Goal: Task Accomplishment & Management: Manage account settings

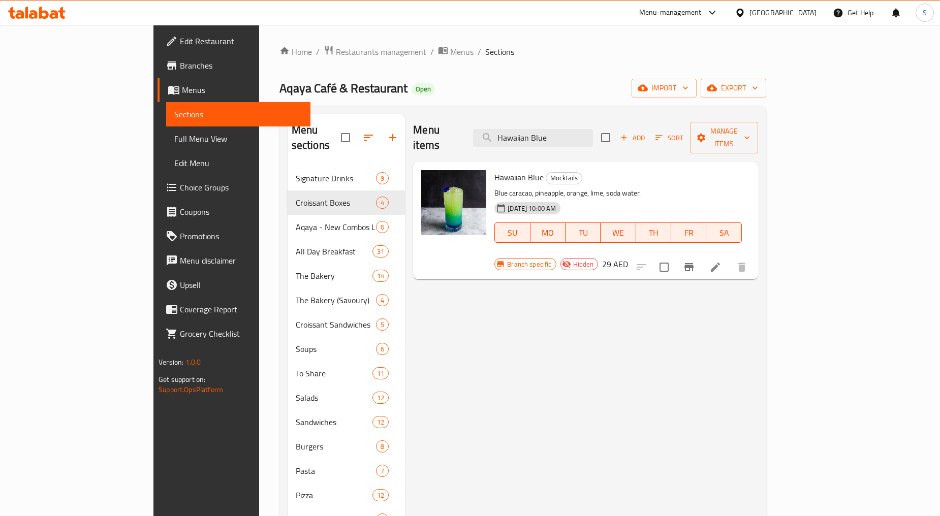
click at [336, 53] on span "Restaurants management" at bounding box center [381, 52] width 90 height 12
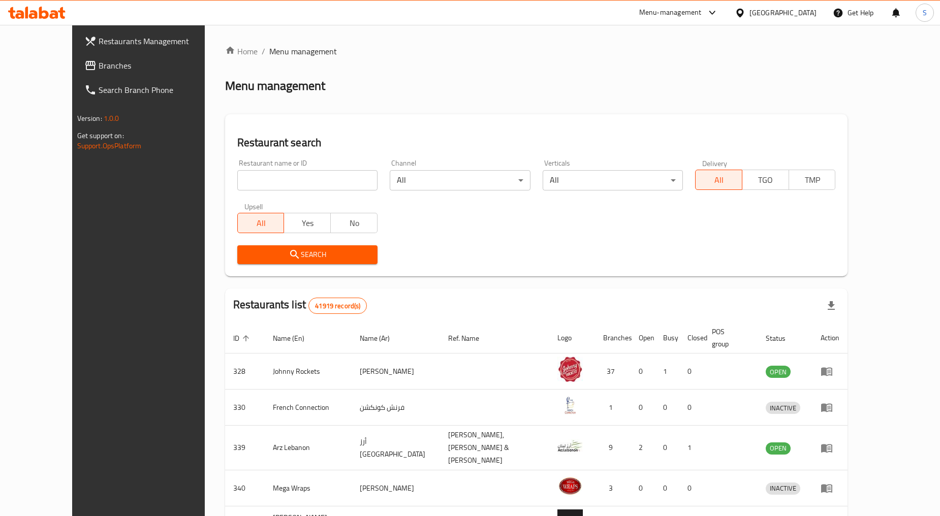
click at [269, 184] on input "search" at bounding box center [307, 180] width 140 height 20
paste input "ZWZ- AL RAYYAN BRANCH"
type input "ZWZ- AL RAYYAN BRANCH"
click at [788, 14] on div "[GEOGRAPHIC_DATA]" at bounding box center [782, 12] width 67 height 11
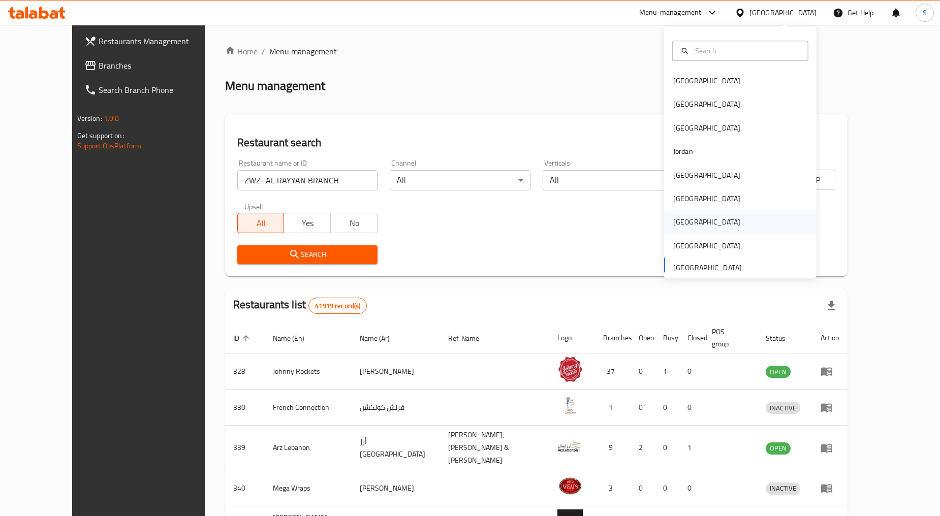
click at [676, 220] on div "[GEOGRAPHIC_DATA]" at bounding box center [706, 222] width 67 height 11
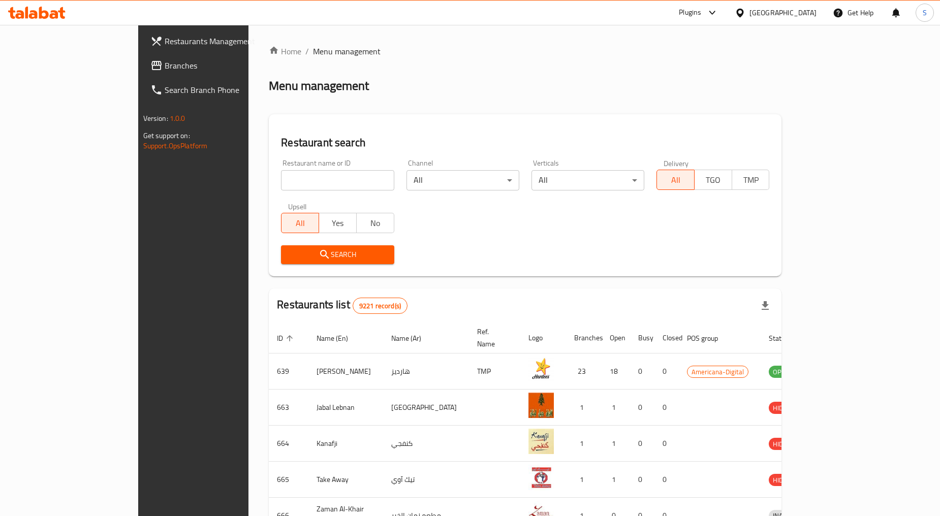
click at [284, 176] on input "search" at bounding box center [337, 180] width 113 height 20
paste input "ZWZ- AL RAYYAN BRANCH"
click button "Search" at bounding box center [337, 254] width 113 height 19
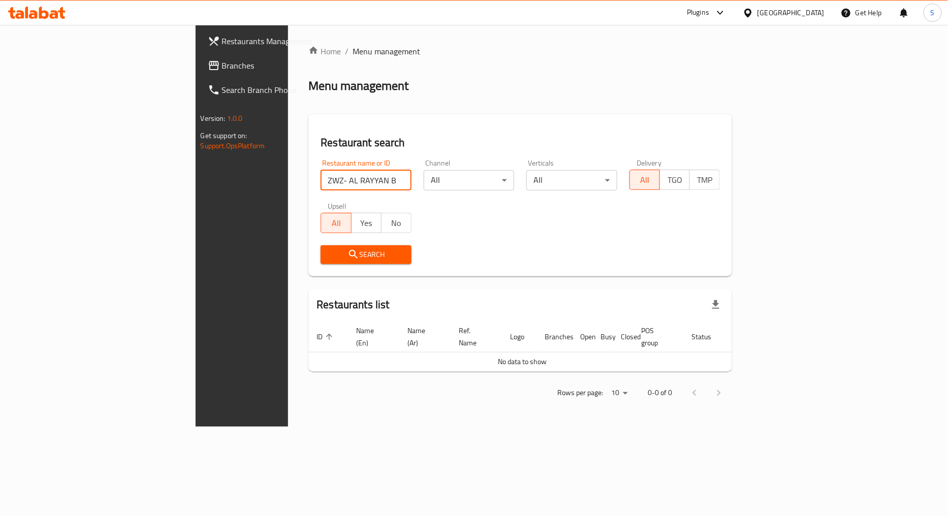
drag, startPoint x: 212, startPoint y: 183, endPoint x: 332, endPoint y: 197, distance: 120.6
click at [332, 197] on div "Restaurant name or ID ZWZ- AL RAYYAN BRANCH Restaurant name or ID Channel All ​…" at bounding box center [519, 211] width 411 height 117
click button "Search" at bounding box center [365, 254] width 91 height 19
click at [320, 176] on input "ZWZ" at bounding box center [365, 180] width 91 height 20
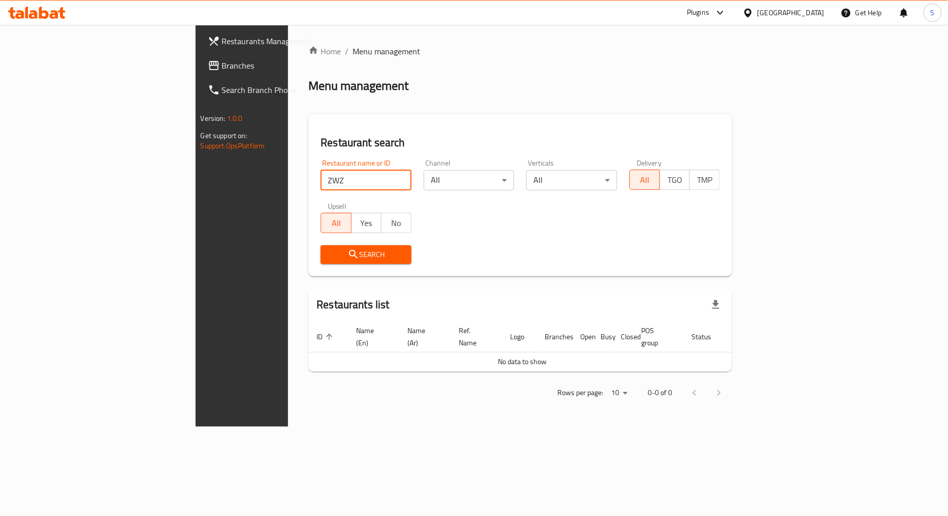
click at [320, 176] on input "ZWZ" at bounding box center [365, 180] width 91 height 20
click at [320, 180] on input "ZWZ" at bounding box center [365, 180] width 91 height 20
paste input "aatar W Zeit, New Al Rayyan"
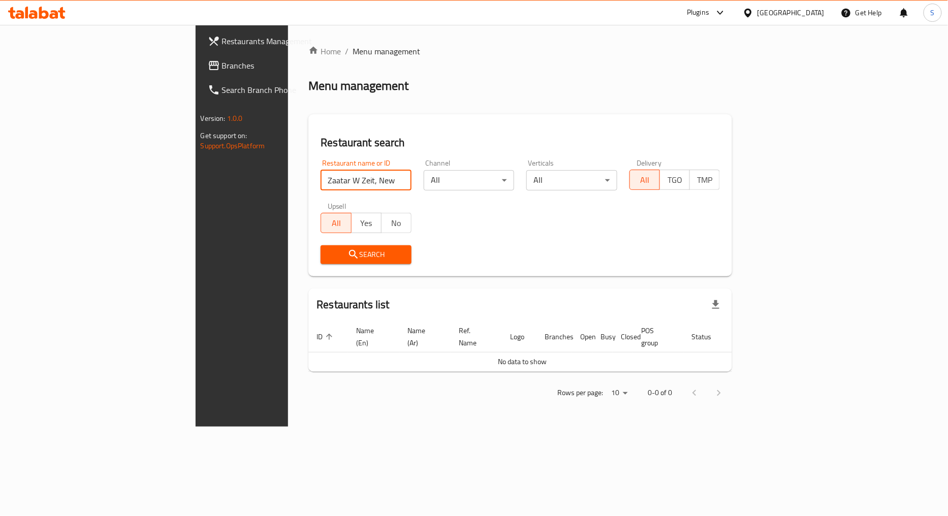
click button "Search" at bounding box center [365, 254] width 91 height 19
drag, startPoint x: 242, startPoint y: 182, endPoint x: 317, endPoint y: 180, distance: 75.7
click at [320, 180] on input "Zaatar W Zeit, New Al Rayyan" at bounding box center [365, 180] width 91 height 20
type input "Zaatar W Zeit"
click button "Search" at bounding box center [365, 254] width 91 height 19
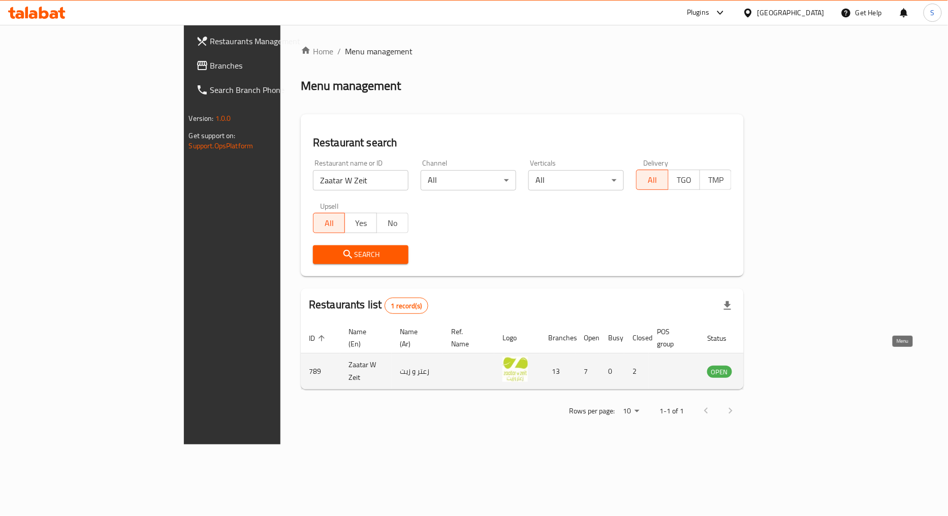
click at [772, 368] on icon "enhanced table" at bounding box center [766, 372] width 11 height 9
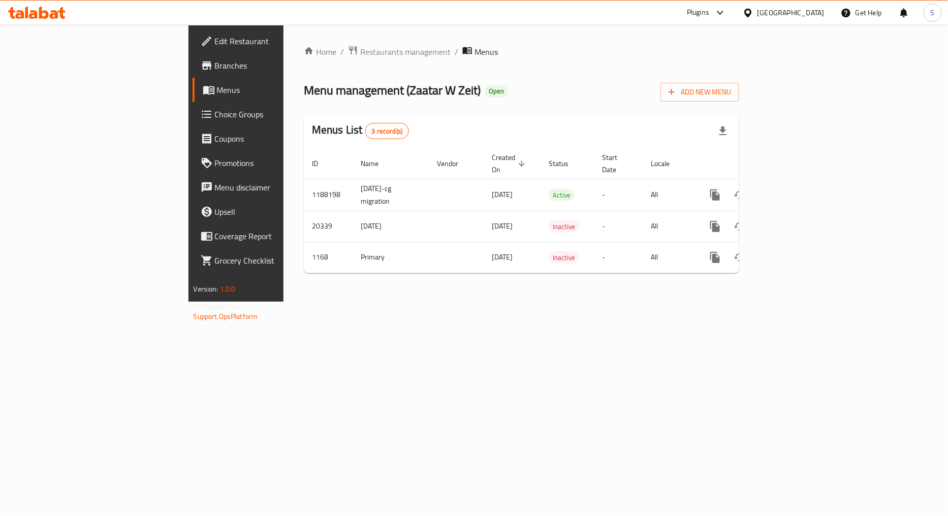
click at [215, 69] on span "Branches" at bounding box center [277, 65] width 124 height 12
